Goal: Use online tool/utility: Utilize a website feature to perform a specific function

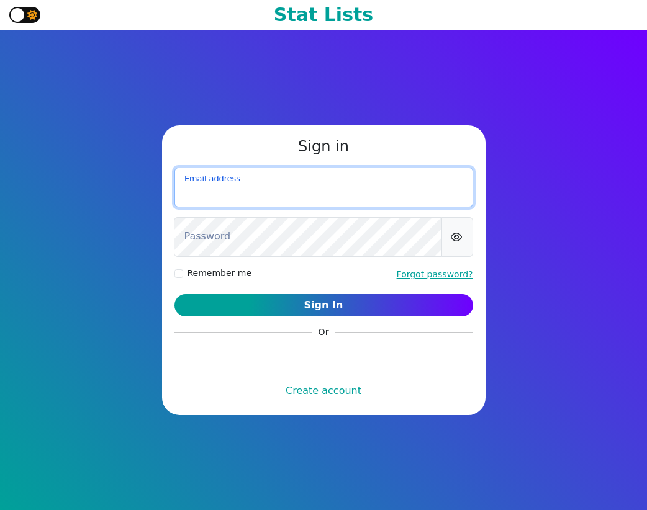
type input "sjlimbach@gmail.com"
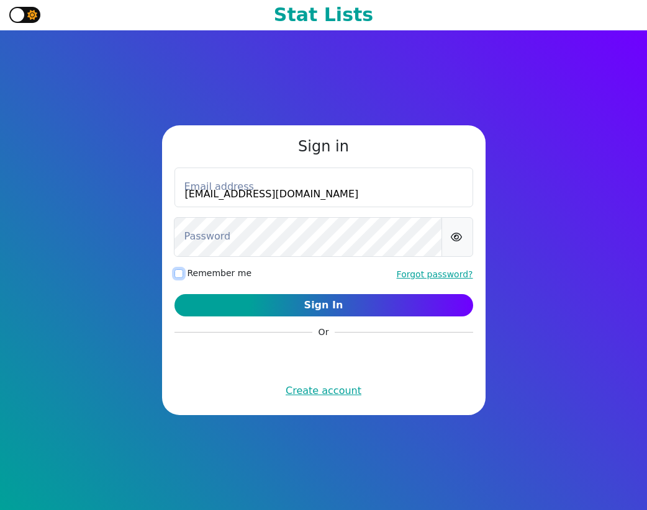
click at [180, 275] on input "Remember me" at bounding box center [178, 273] width 9 height 9
checkbox input "true"
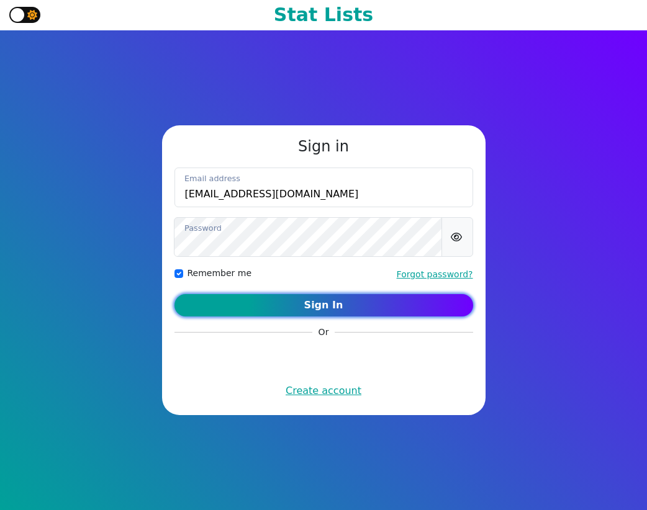
click at [286, 302] on button "Sign In" at bounding box center [323, 305] width 298 height 22
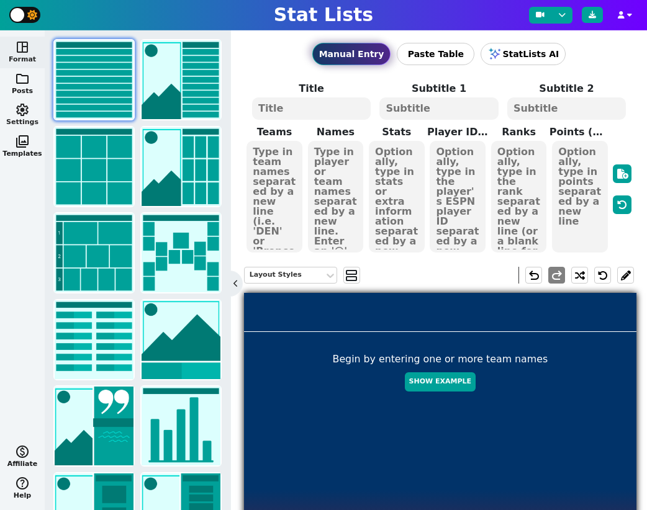
click at [16, 108] on span "settings" at bounding box center [22, 109] width 15 height 15
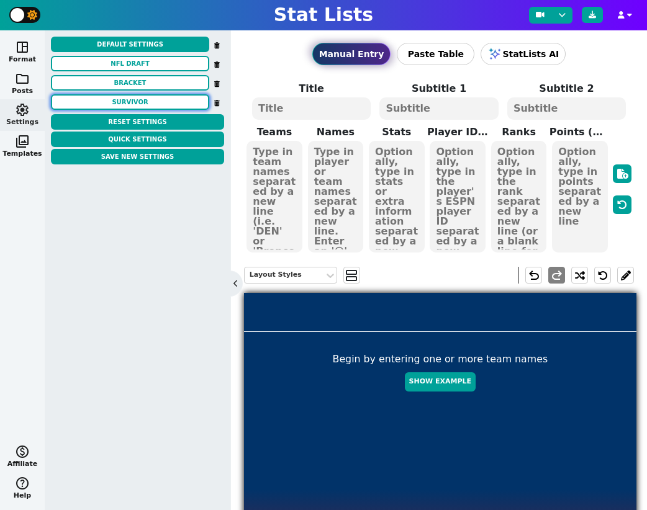
click at [139, 98] on button "SURVIVOR" at bounding box center [130, 102] width 158 height 16
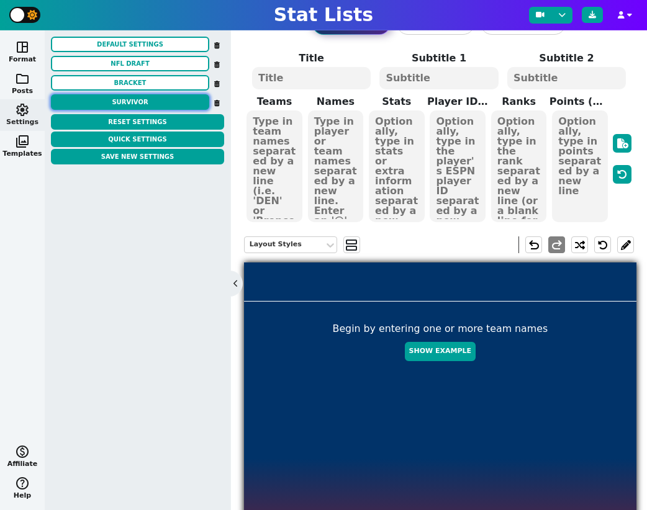
scroll to position [31, 0]
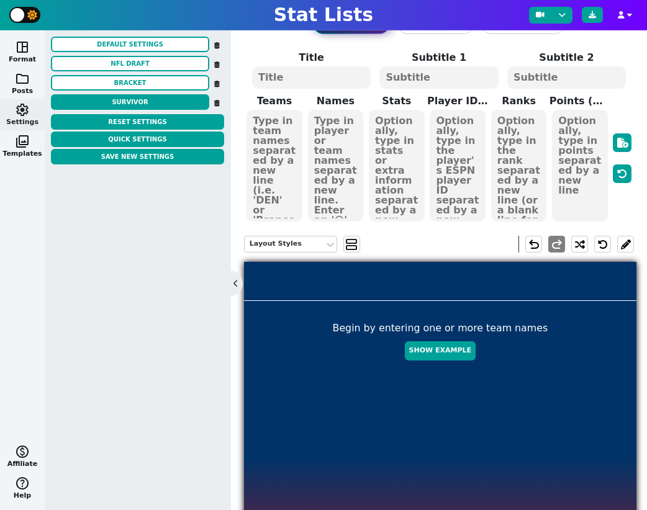
click at [308, 75] on textarea at bounding box center [311, 77] width 119 height 22
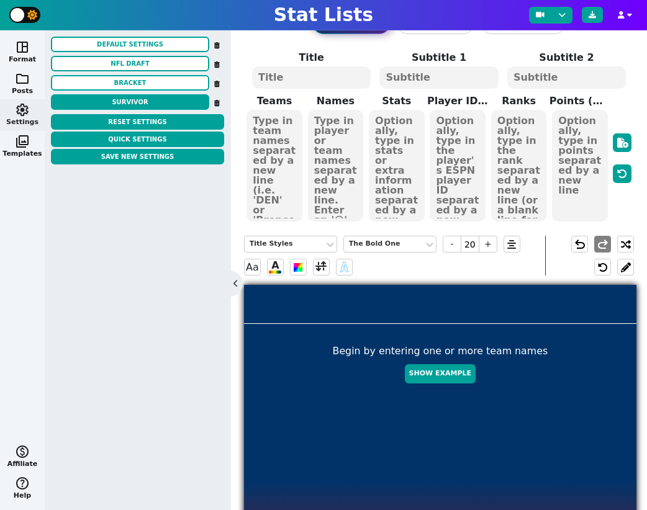
paste textarea "DEN ARI PHI JAX CIN WAS PIT LAR MIA NE IND SF GB ATL KC TB NO LV HOU DAL"
type textarea "DEN ARI PHI JAX CIN WAS PIT LAR MIA NE IND SF GB ATL KC TB NO LV HOU DAL"
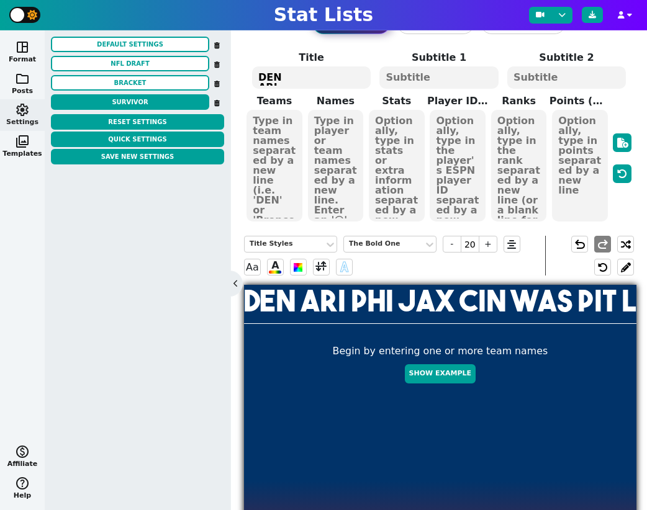
scroll to position [186, 0]
click at [308, 75] on textarea "DEN ARI PHI JAX CIN WAS PIT LAR MIA NE IND SF GB ATL KC TB NO LV HOU DAL" at bounding box center [311, 77] width 119 height 22
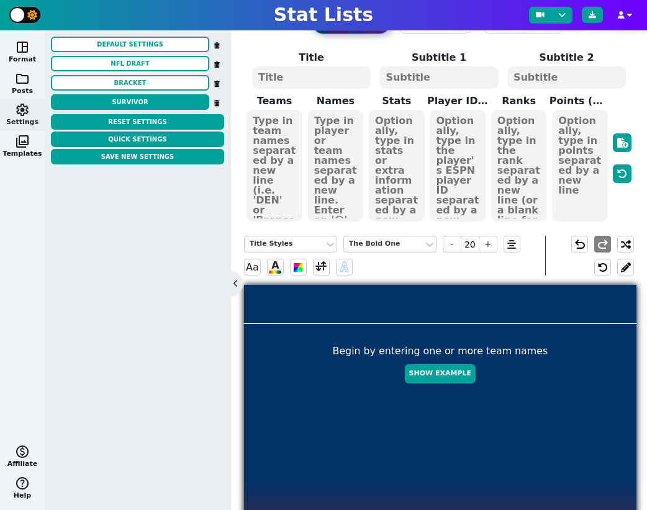
scroll to position [0, 0]
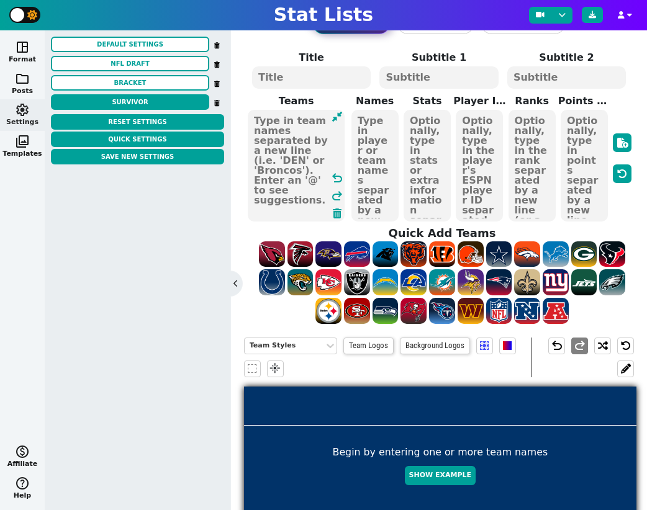
click at [282, 125] on textarea at bounding box center [296, 166] width 97 height 112
paste textarea "DEN ARI PHI JAX CIN WAS PIT LAR MIA NE IND SF GB ATL KC TB NO LV HOU DAL"
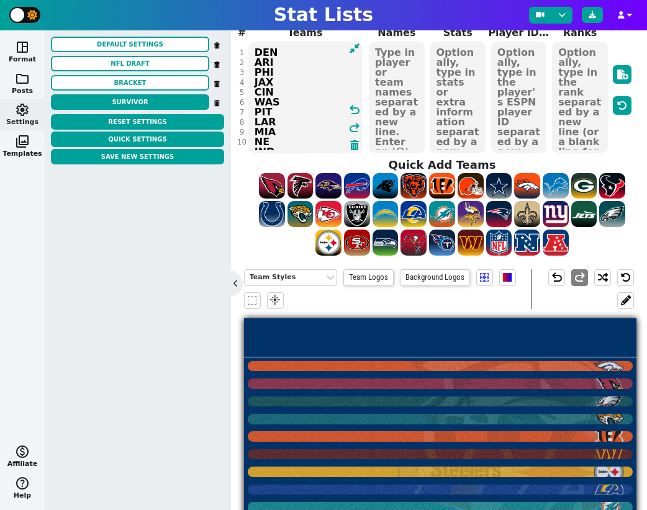
scroll to position [6, 0]
click at [294, 141] on textarea "DEN ARI PHI JAX CIN WAS PIT LAR MIA NE IND SF GB ATL KC TB NO LV HOU DAL" at bounding box center [305, 98] width 114 height 112
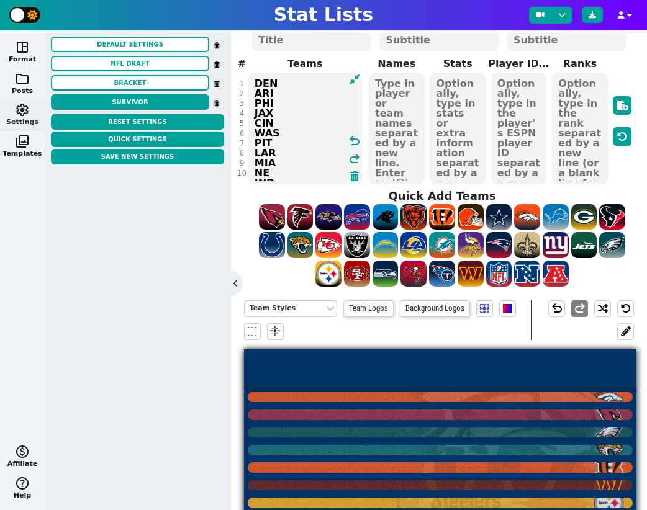
drag, startPoint x: 299, startPoint y: 145, endPoint x: 277, endPoint y: 104, distance: 46.6
click at [277, 104] on textarea "DEN ARI PHI JAX CIN WAS PIT LAR MIA NE IND SF GB ATL KC TB NO LV HOU DAL" at bounding box center [305, 129] width 114 height 112
click at [293, 156] on textarea "DEN ARI PHI JAX CIN WAS PIT LAR MIA NE IND SF GB ATL KC TB NO LV HOU DAL" at bounding box center [305, 129] width 114 height 112
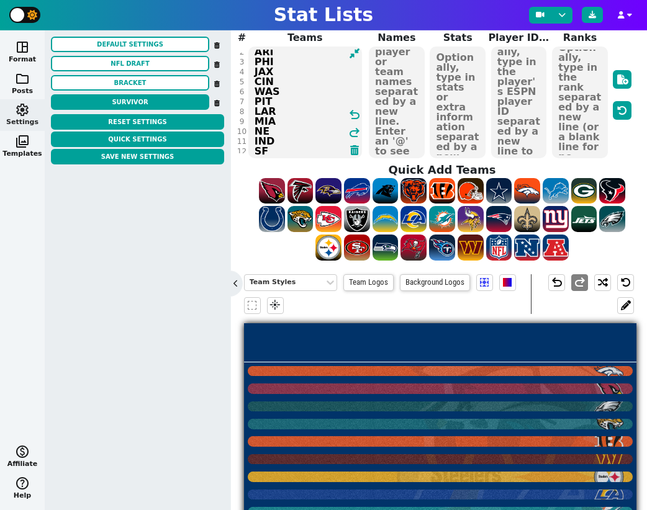
drag, startPoint x: 285, startPoint y: 155, endPoint x: 253, endPoint y: 140, distance: 35.8
click at [253, 140] on textarea "DEN ARI PHI JAX CIN WAS PIT LAR MIA NE IND SF GB ATL KC TB NO LV HOU DAL" at bounding box center [305, 103] width 114 height 112
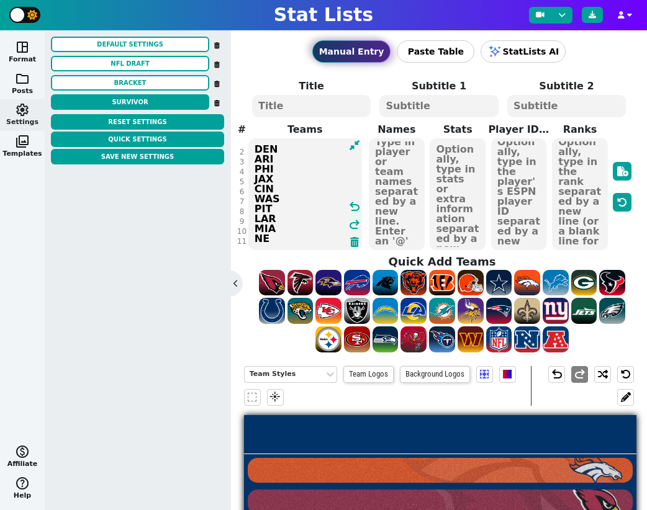
type textarea "DEN ARI PHI JAX CIN WAS PIT LAR MIA NE"
click at [395, 155] on textarea at bounding box center [396, 194] width 55 height 112
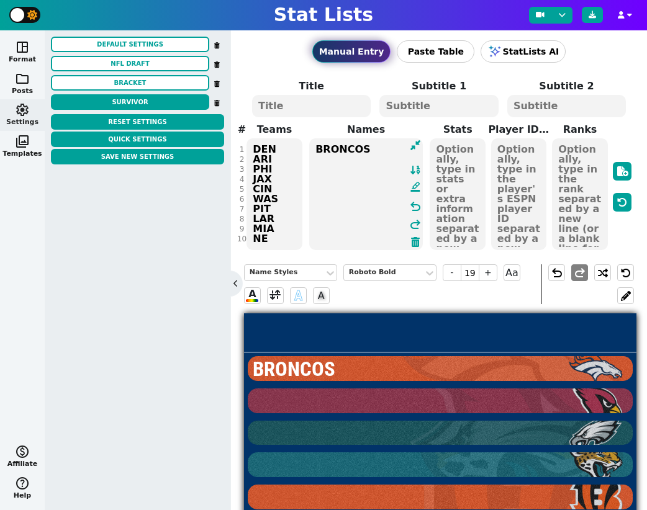
type textarea "BRONCOS"
click at [584, 147] on textarea at bounding box center [579, 194] width 55 height 112
type input "43"
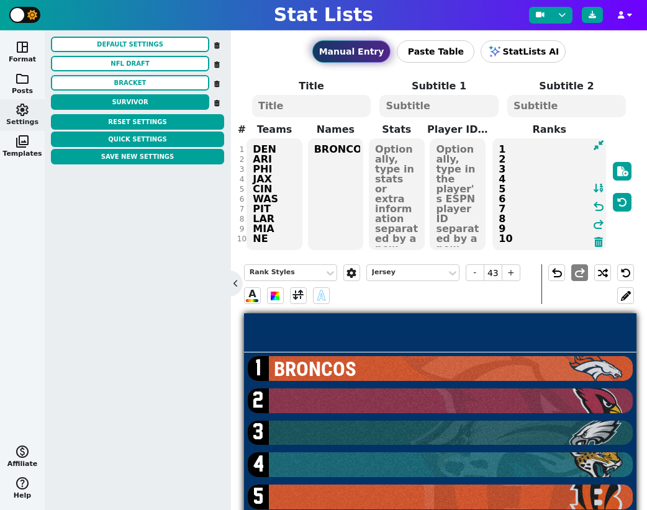
type textarea "1 2 3 4 5 6 7 8 9 10"
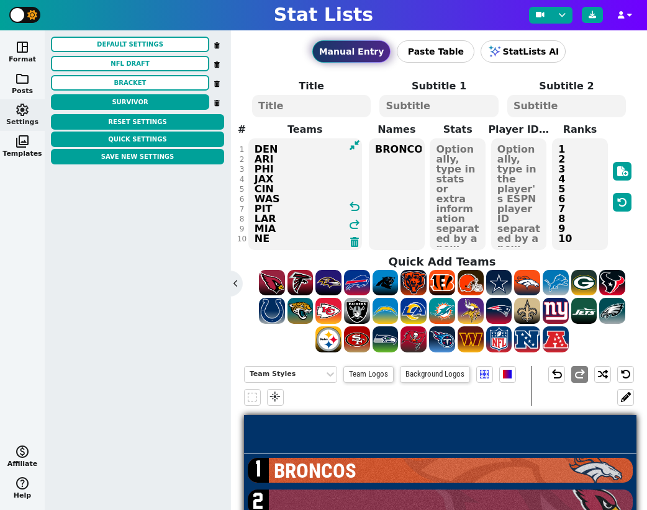
drag, startPoint x: 273, startPoint y: 237, endPoint x: 251, endPoint y: 237, distance: 22.3
click at [251, 237] on textarea "DEN ARI PHI JAX CIN WAS PIT LAR MIA NE" at bounding box center [305, 194] width 114 height 112
drag, startPoint x: 275, startPoint y: 238, endPoint x: 249, endPoint y: 236, distance: 26.1
click at [249, 236] on textarea "DEN ARI PHI JAX CIN WAS PIT LAR MIA NE" at bounding box center [305, 194] width 114 height 112
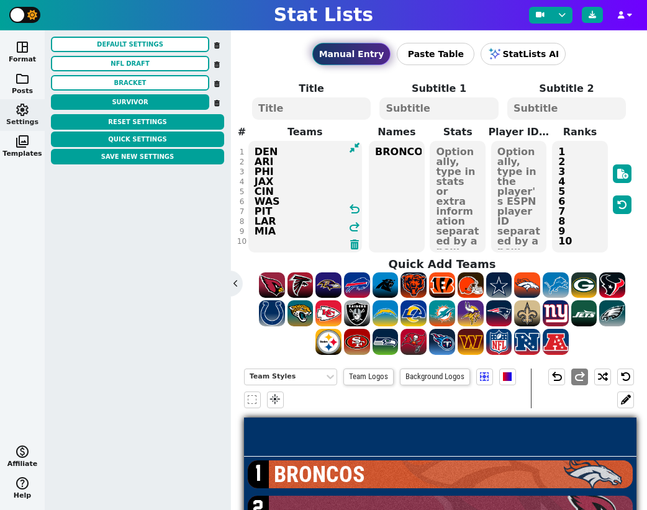
type textarea "DEN ARI PHI JAX CIN WAS PIT LAR MIA"
click at [381, 169] on textarea "BRONCOS" at bounding box center [396, 197] width 55 height 112
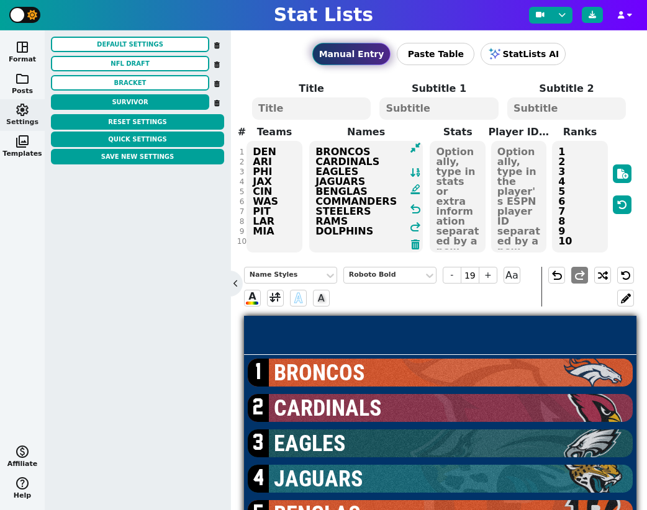
type textarea "BRONCOS CARDINALS EAGLES JAGUARS BENGLAS COMMANDERS STEELERS RAMS DOLPHINS"
click at [449, 155] on textarea at bounding box center [456, 197] width 55 height 112
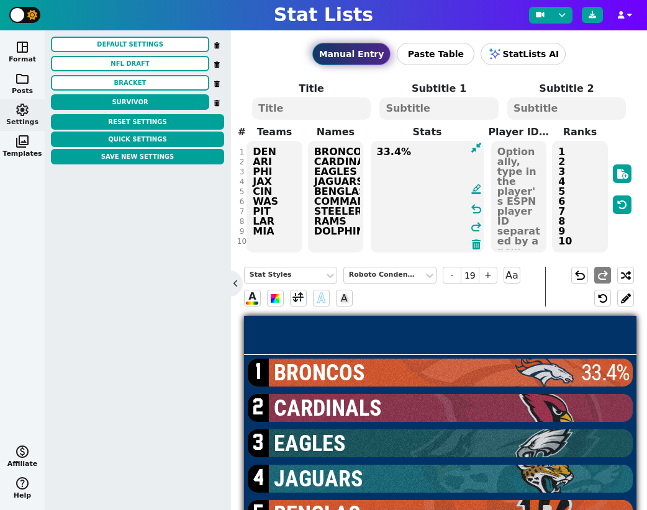
paste textarea "24.3% 10.9% 7.3% 6.5% 5.3% 3.2% 1.8% 1.5%"
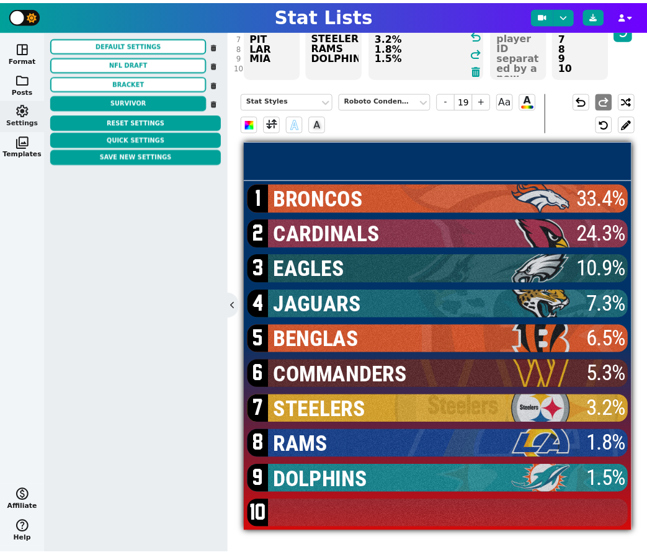
scroll to position [175, 0]
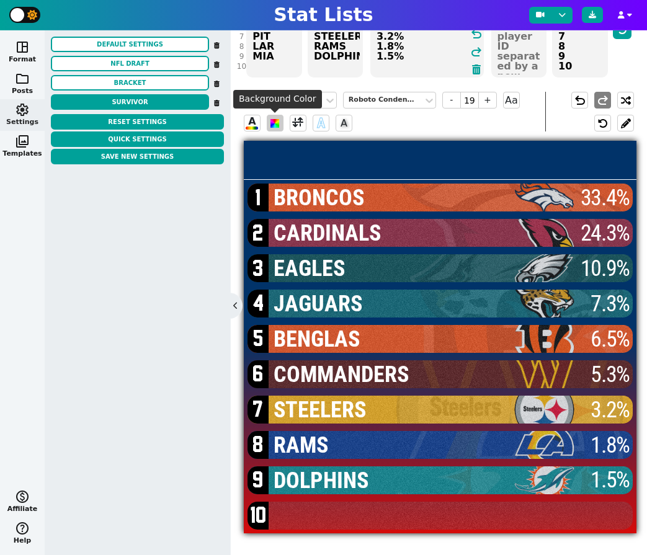
type textarea "33.4% 24.3% 10.9% 7.3% 6.5% 5.3% 3.2% 1.8% 1.5%"
click at [276, 125] on span at bounding box center [275, 123] width 9 height 9
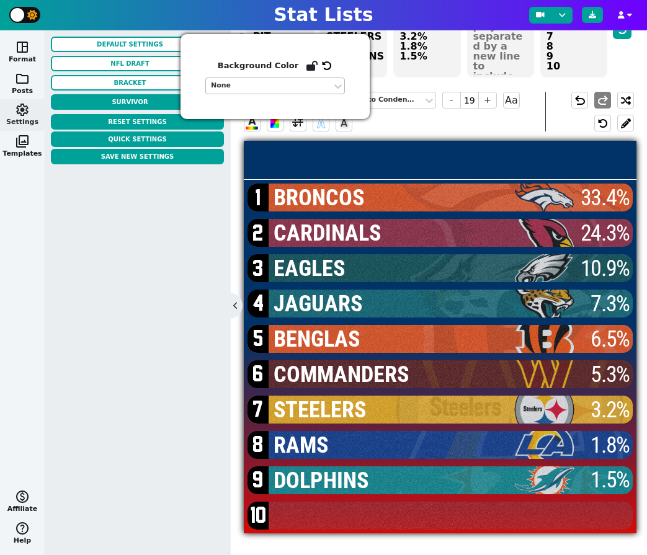
click at [274, 87] on div "None" at bounding box center [269, 86] width 116 height 11
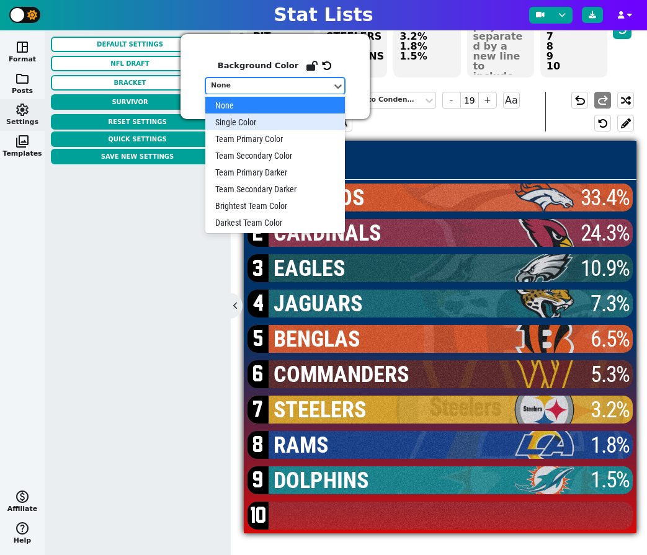
click at [272, 120] on div "Single Color" at bounding box center [275, 122] width 140 height 17
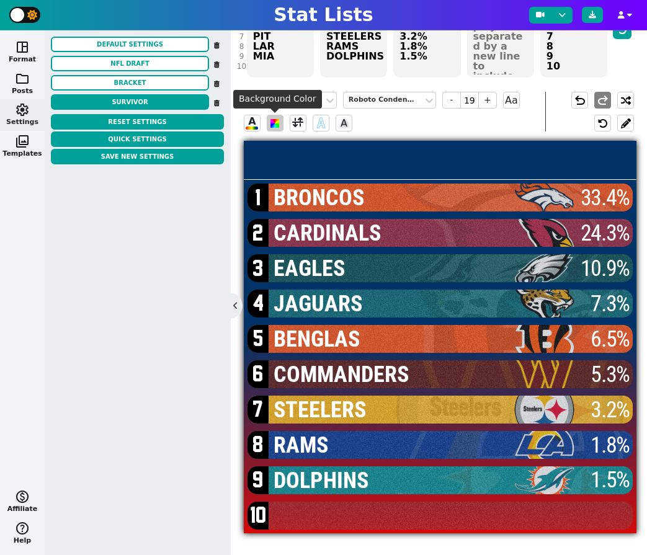
click at [272, 127] on span at bounding box center [275, 123] width 9 height 9
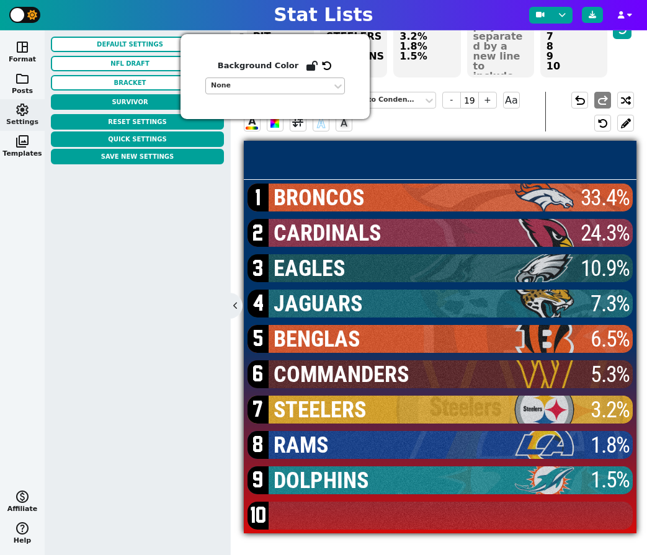
click at [280, 83] on div "None" at bounding box center [269, 86] width 116 height 11
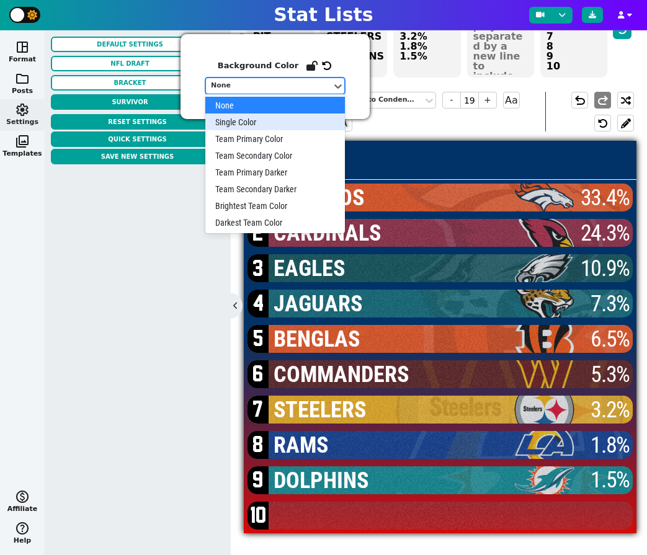
click at [277, 123] on div "Single Color" at bounding box center [275, 122] width 140 height 17
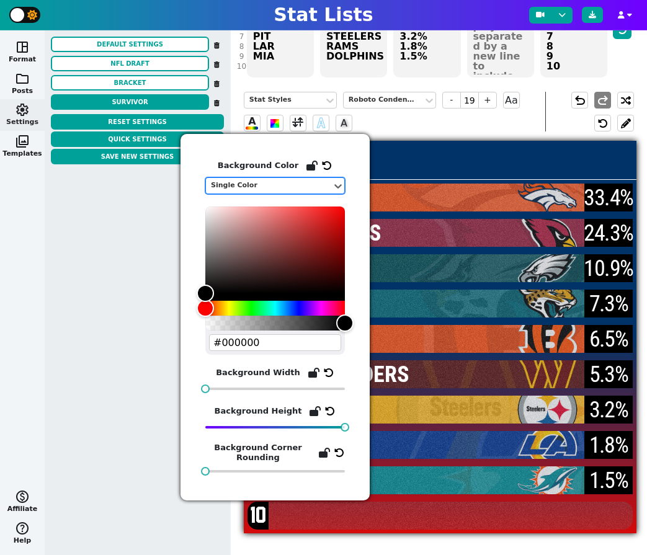
click at [240, 345] on input "#000000" at bounding box center [275, 342] width 132 height 17
paste input "f37029"
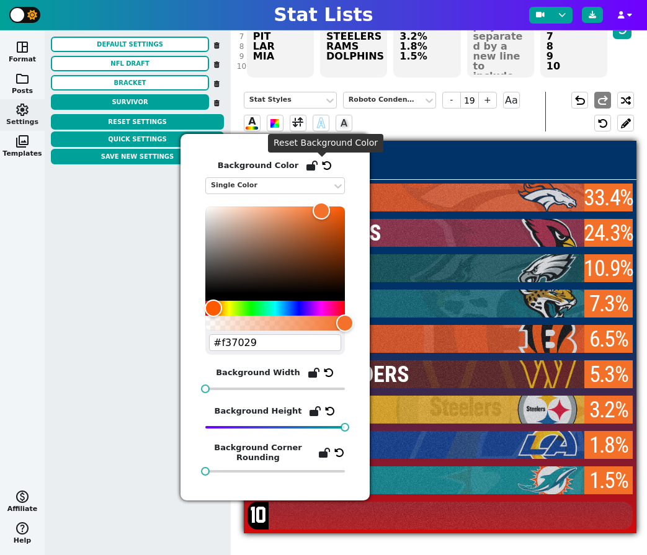
type input "#f37029"
click at [322, 166] on icon at bounding box center [327, 166] width 10 height 10
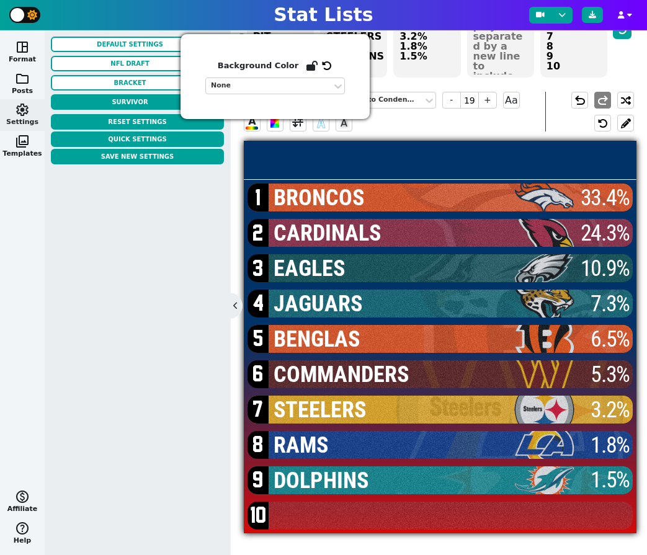
click at [400, 128] on div "Stat Styles Roboto Condensed - 19 + Aa A A A" at bounding box center [395, 112] width 302 height 40
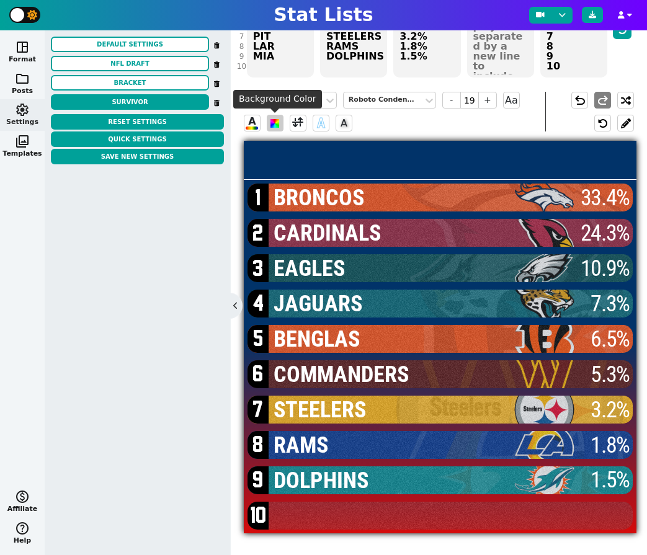
click at [279, 128] on span at bounding box center [275, 123] width 9 height 9
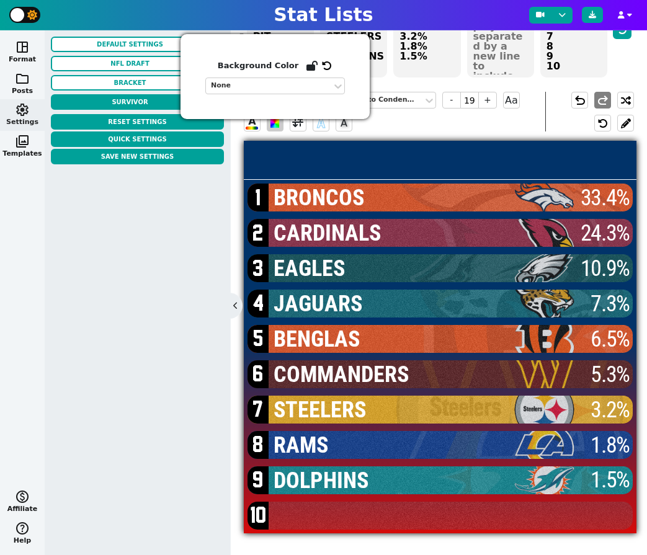
click at [279, 128] on span at bounding box center [275, 123] width 9 height 9
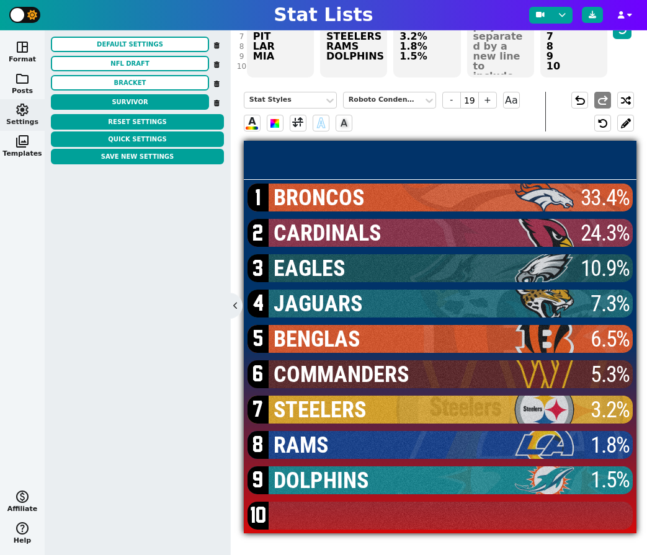
click at [325, 164] on div at bounding box center [440, 160] width 393 height 39
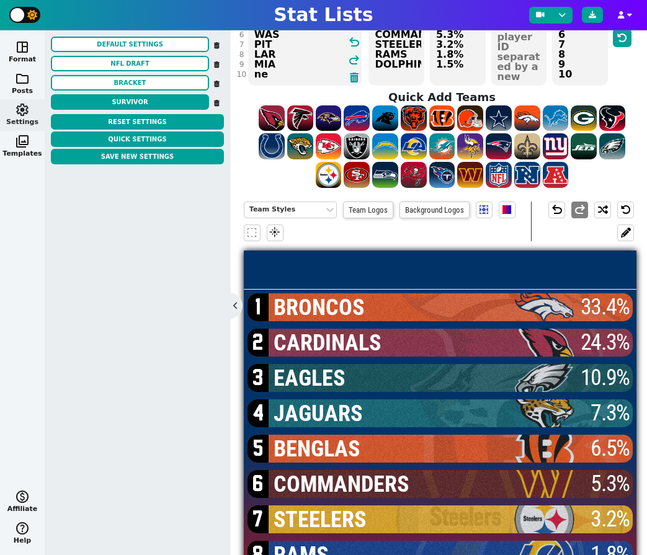
scroll to position [0, 0]
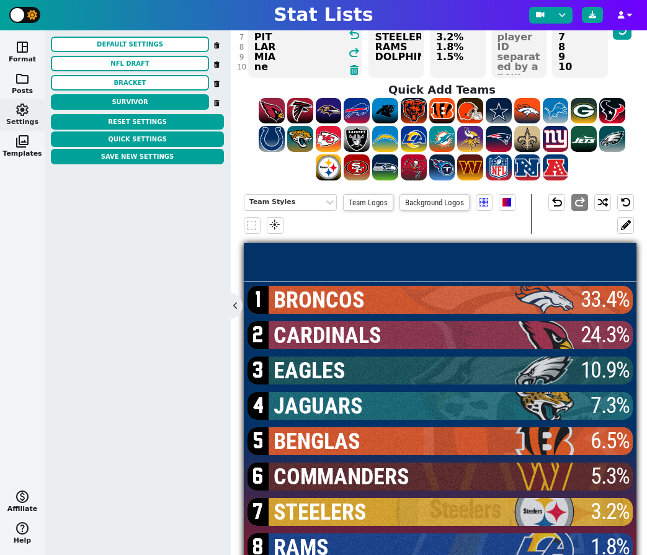
type textarea "DEN ARI PHI JAX CIN WAS PIT LAR MIA ne"
click at [383, 65] on textarea "BRONCOS CARDINALS EAGLES JAGUARS BENGLAS COMMANDERS STEELERS RAMS DOLPHINS" at bounding box center [397, 22] width 56 height 112
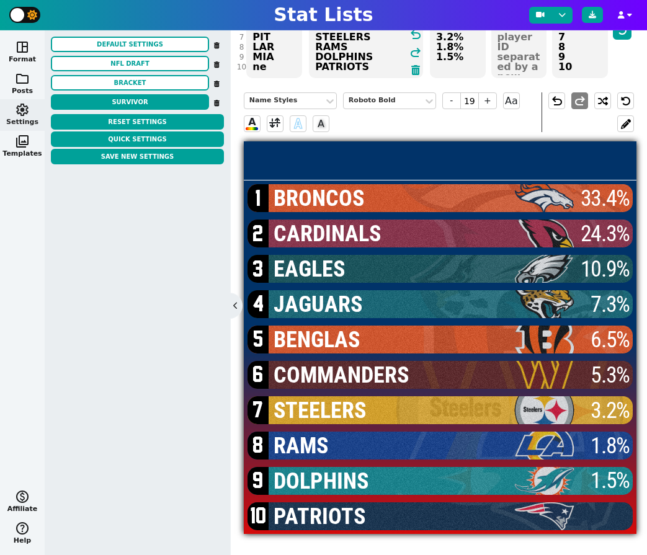
type textarea "BRONCOS CARDINALS EAGLES JAGUARS BENGLAS COMMANDERS STEELERS RAMS DOLPHINS PATR…"
click at [463, 65] on textarea "33.4% 24.3% 10.9% 7.3% 6.5% 5.3% 3.2% 1.8% 1.5%" at bounding box center [427, 22] width 114 height 112
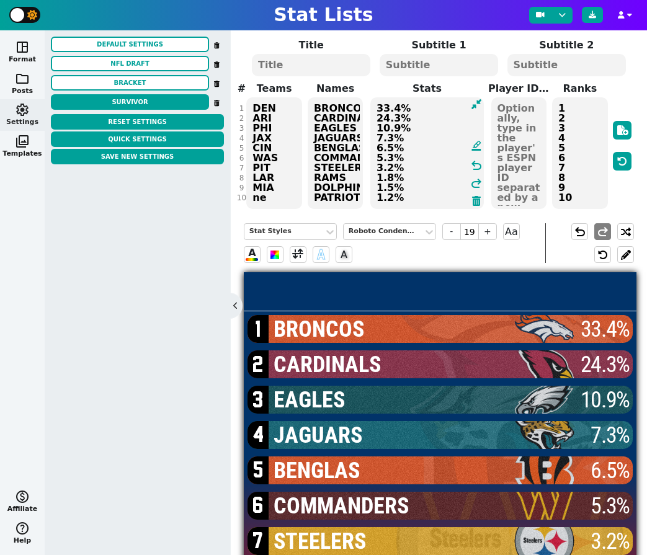
scroll to position [32, 0]
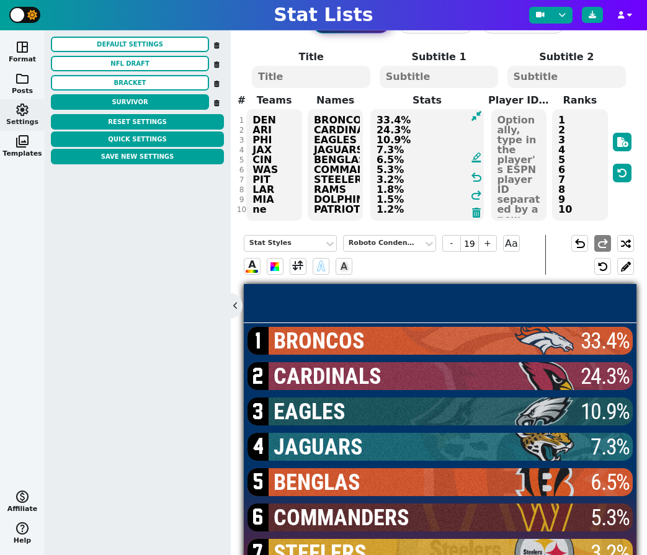
type textarea "33.4% 24.3% 10.9% 7.3% 6.5% 5.3% 3.2% 1.8% 1.5% 1.2%"
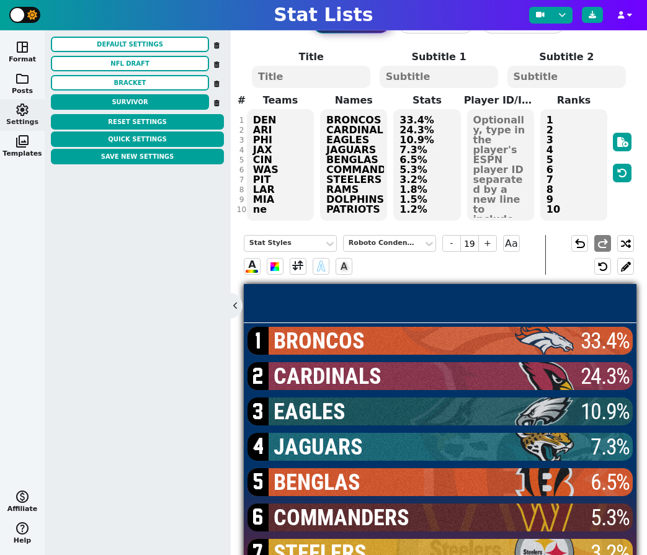
click at [309, 74] on textarea at bounding box center [311, 77] width 119 height 22
type input "20"
click at [591, 18] on icon at bounding box center [592, 14] width 7 height 7
